Goal: Use online tool/utility: Use online tool/utility

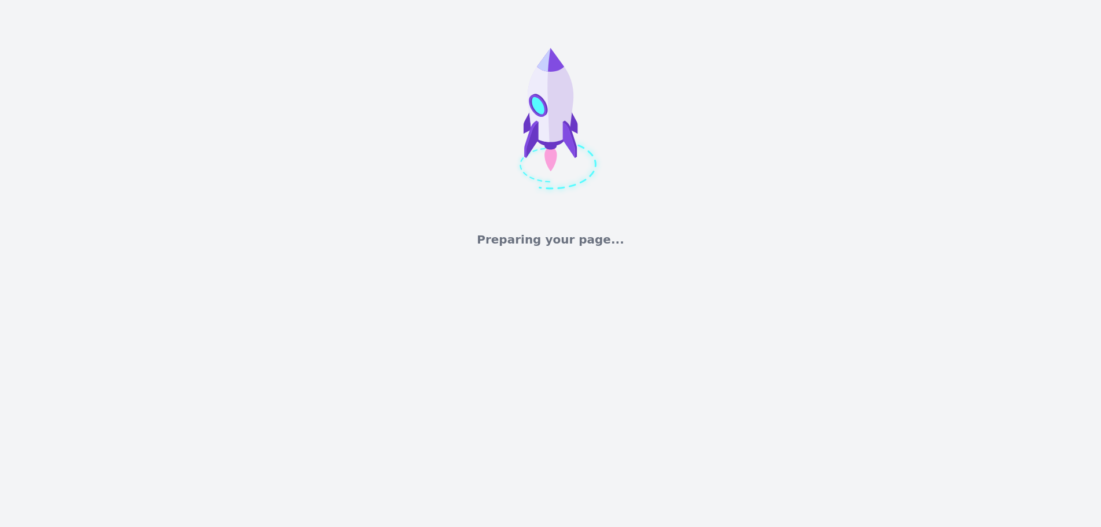
click at [278, 207] on div "Preparing your page..." at bounding box center [550, 124] width 1101 height 248
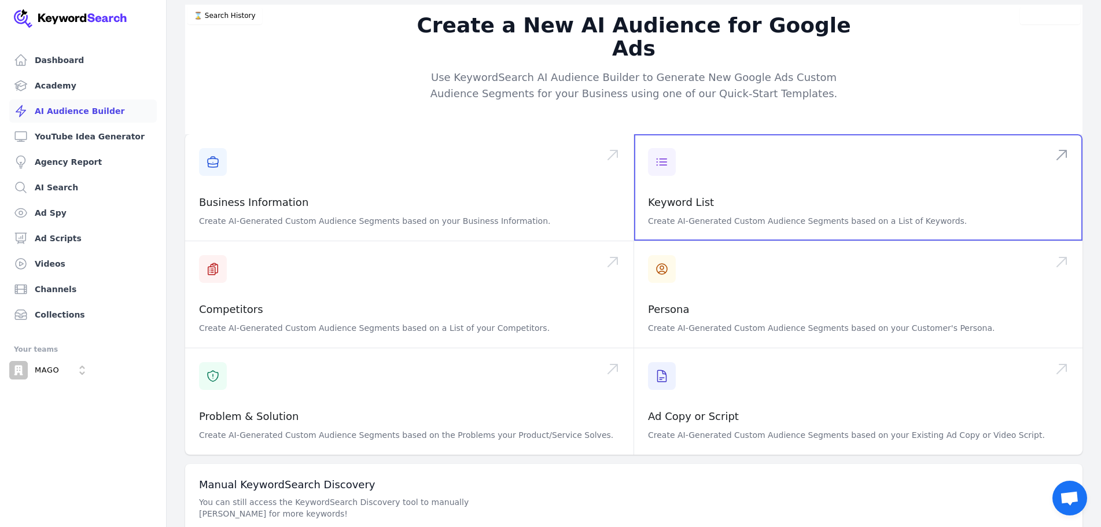
click at [662, 145] on span at bounding box center [858, 187] width 448 height 106
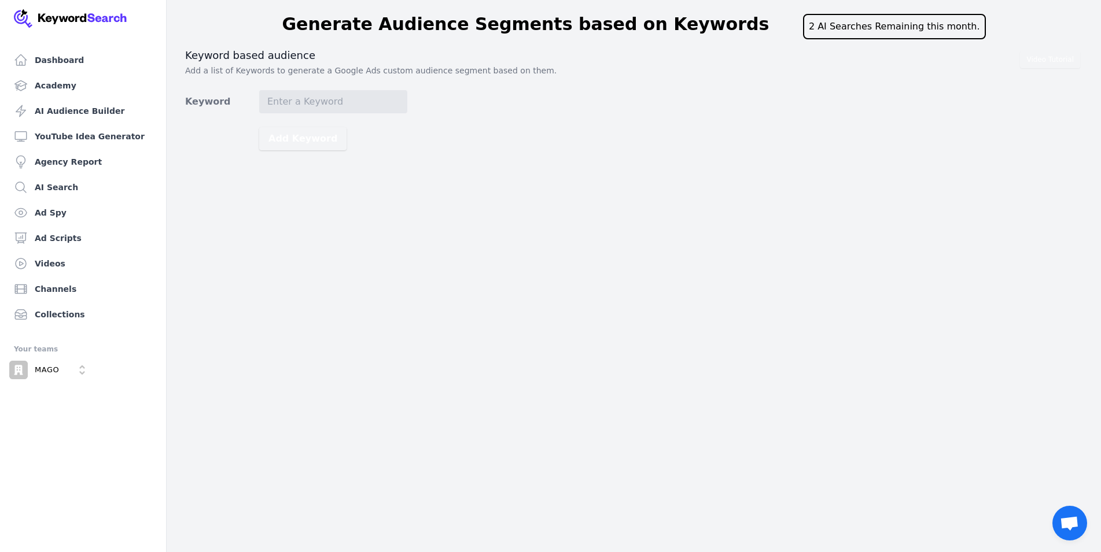
click at [299, 87] on div "Video Tutorial Keyword based audience Add a list of Keywords to generate a Goog…" at bounding box center [633, 100] width 897 height 102
click at [300, 98] on input "Keyword" at bounding box center [333, 101] width 148 height 23
click at [310, 105] on input "Keyword" at bounding box center [333, 101] width 148 height 23
paste input "Great Indian Auto Simulator"
type input "Great Indian Auto Simulator"
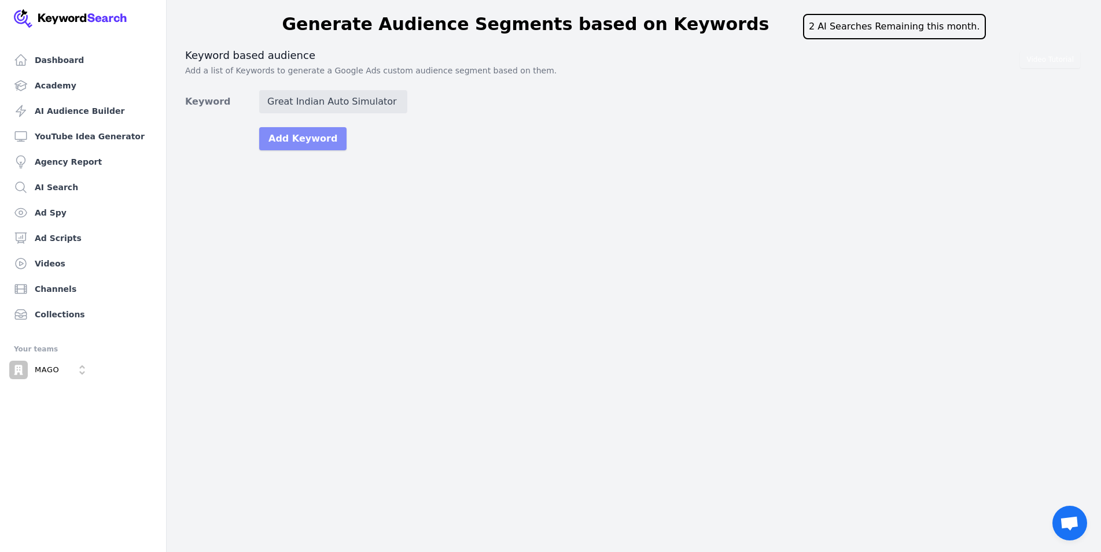
click at [316, 135] on button "Add Keyword" at bounding box center [302, 138] width 87 height 23
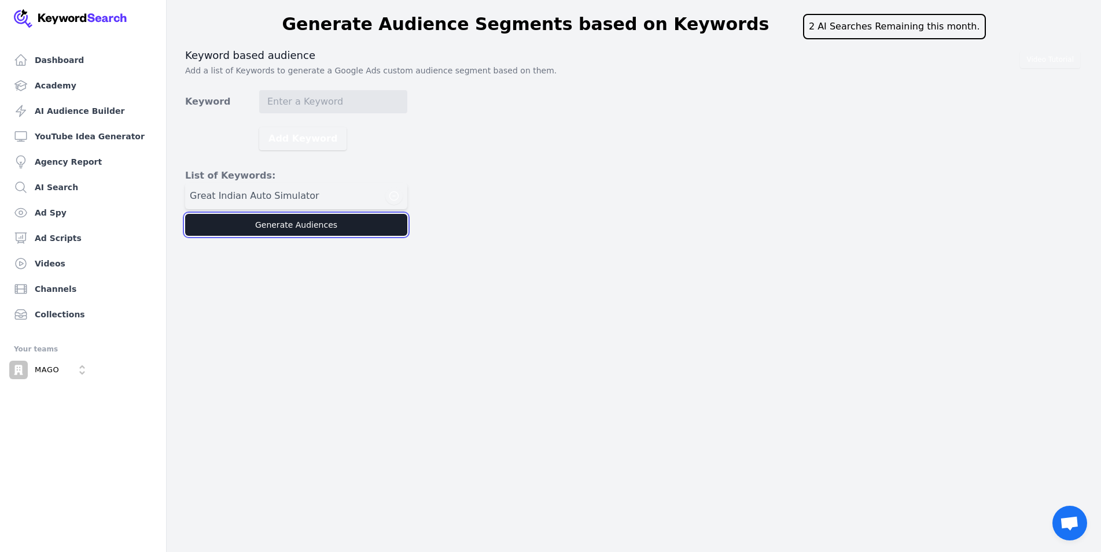
click at [305, 227] on button "Generate Audiences" at bounding box center [296, 225] width 222 height 22
click at [301, 360] on div "Dashboard Academy AI Audience Builder YouTube Idea Generator Agency Report AI S…" at bounding box center [550, 276] width 1101 height 552
